Goal: Information Seeking & Learning: Learn about a topic

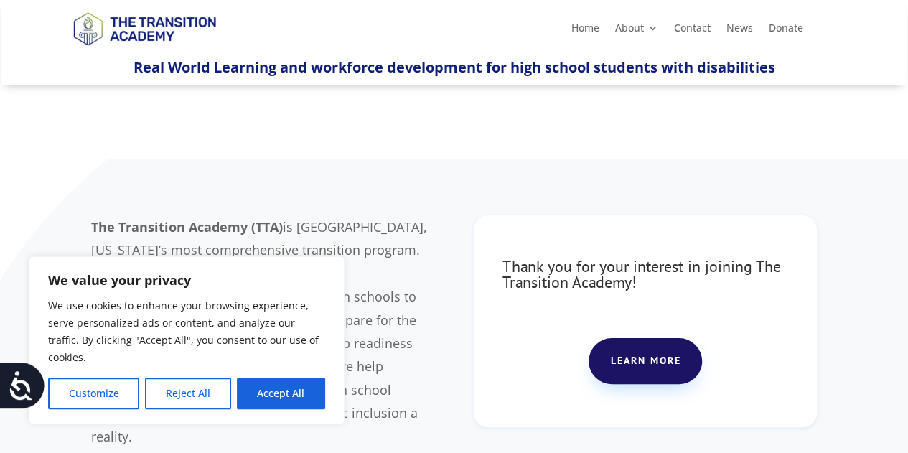
click at [504, 136] on div at bounding box center [454, 122] width 908 height 72
click at [283, 387] on button "Accept All" at bounding box center [281, 393] width 88 height 32
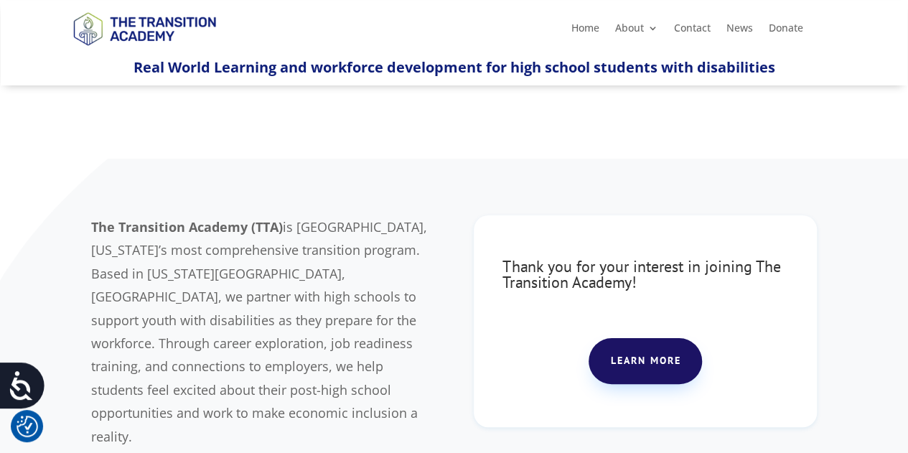
click at [520, 108] on div at bounding box center [454, 122] width 908 height 72
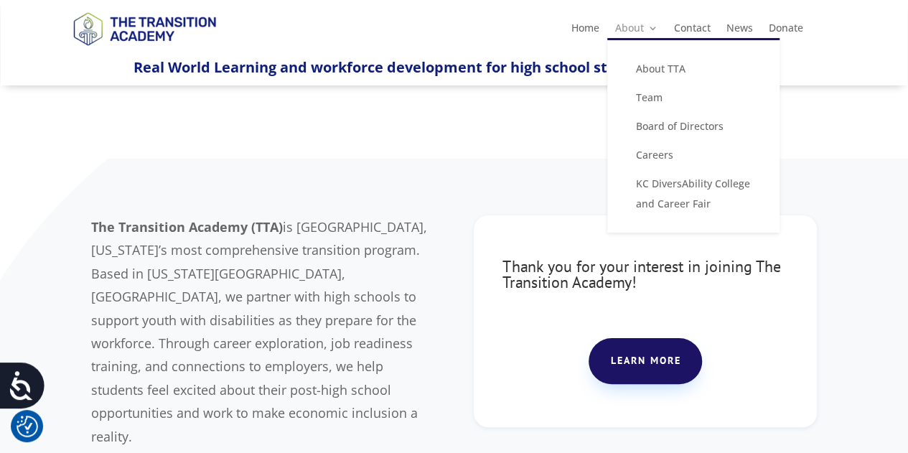
click at [649, 32] on link "About" at bounding box center [636, 31] width 43 height 16
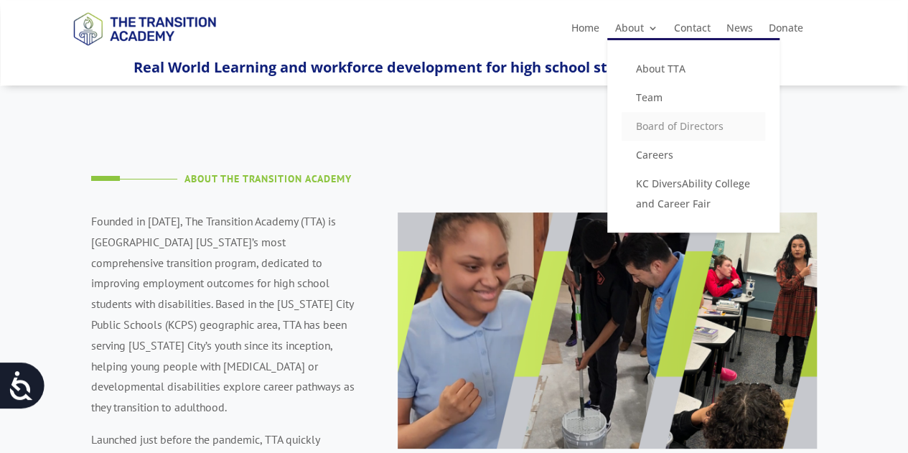
click at [657, 128] on link "Board of Directors" at bounding box center [693, 126] width 144 height 29
